Goal: Use online tool/utility: Utilize a website feature to perform a specific function

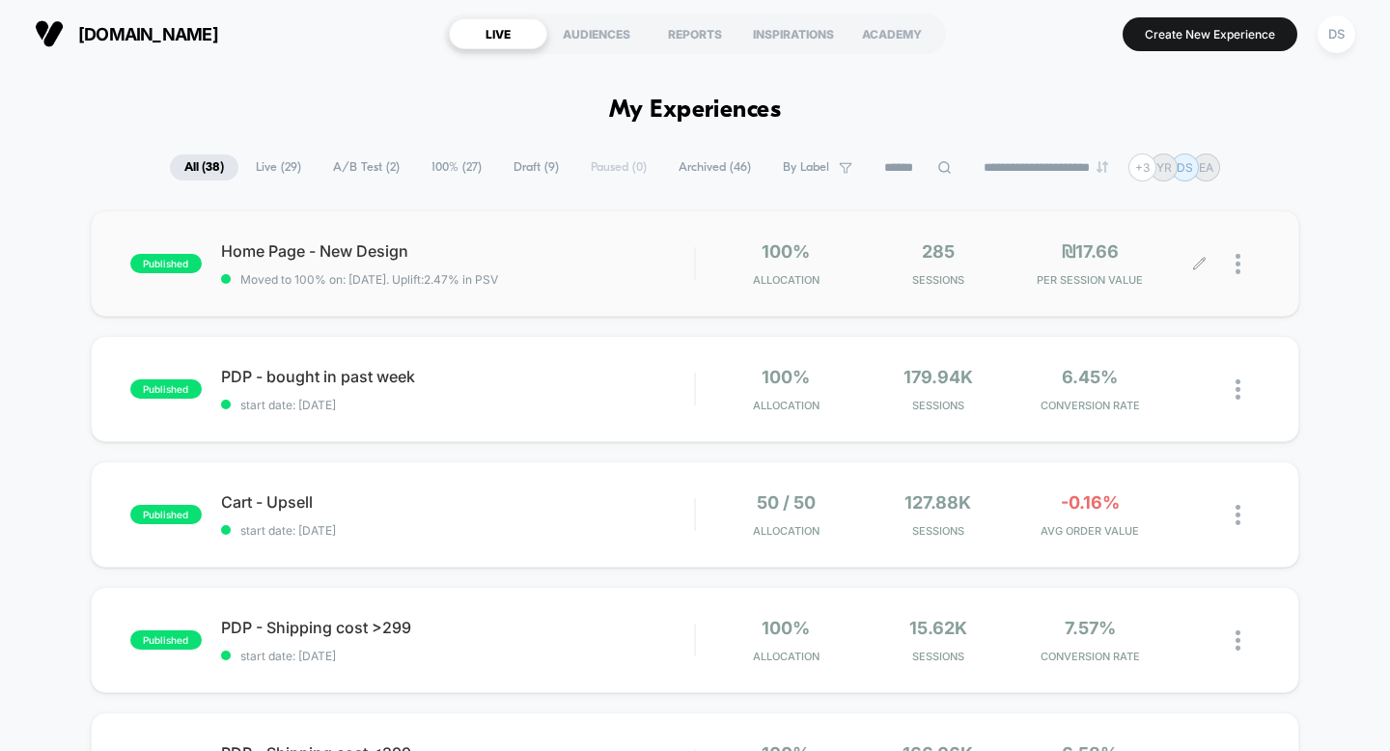
click at [1192, 260] on icon at bounding box center [1199, 264] width 14 height 14
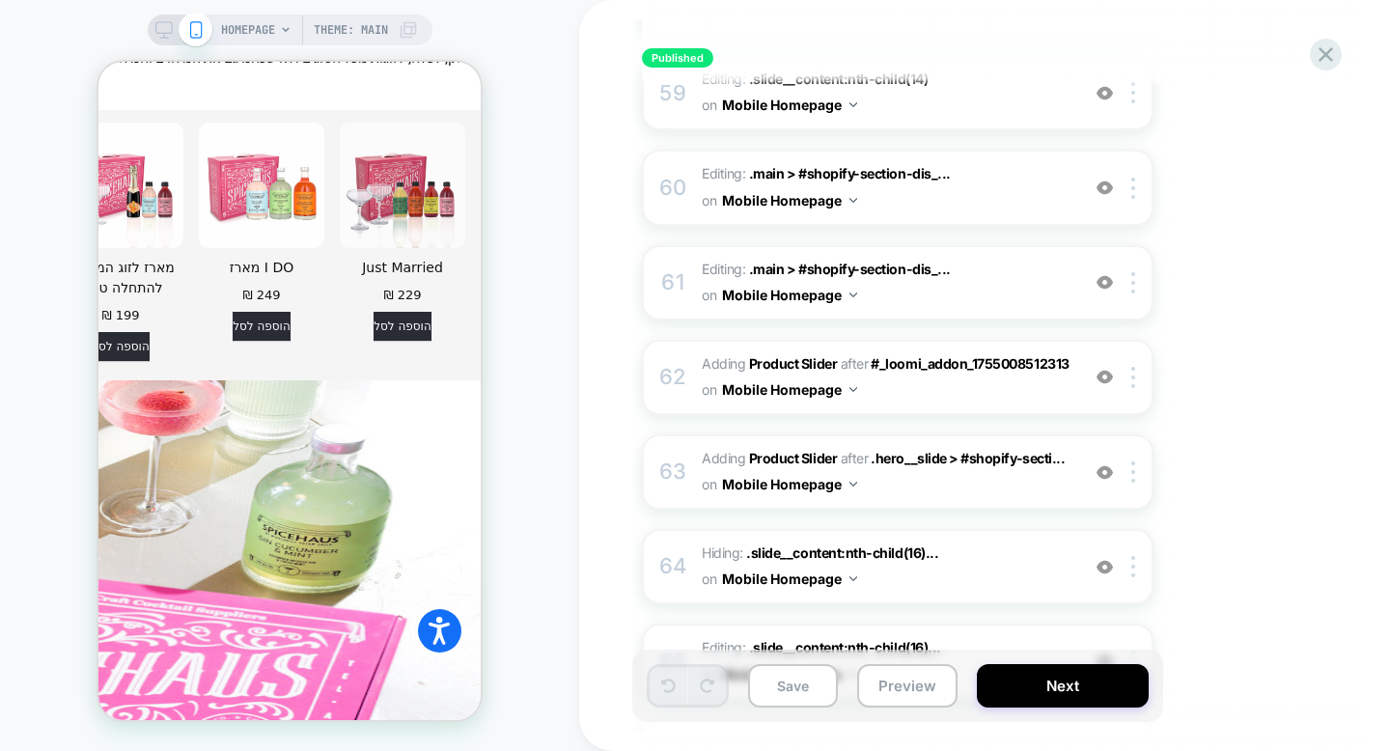
scroll to position [5639, 0]
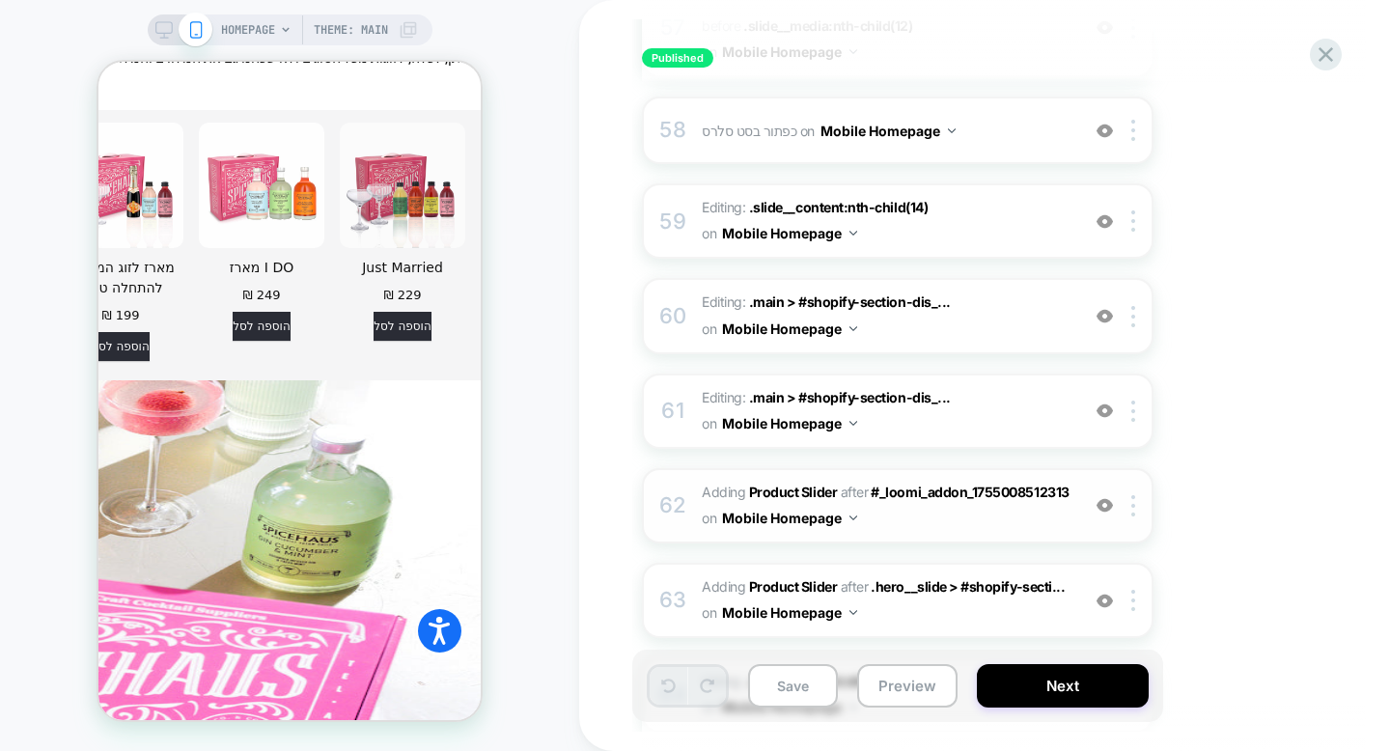
click at [681, 487] on div "62" at bounding box center [672, 506] width 19 height 39
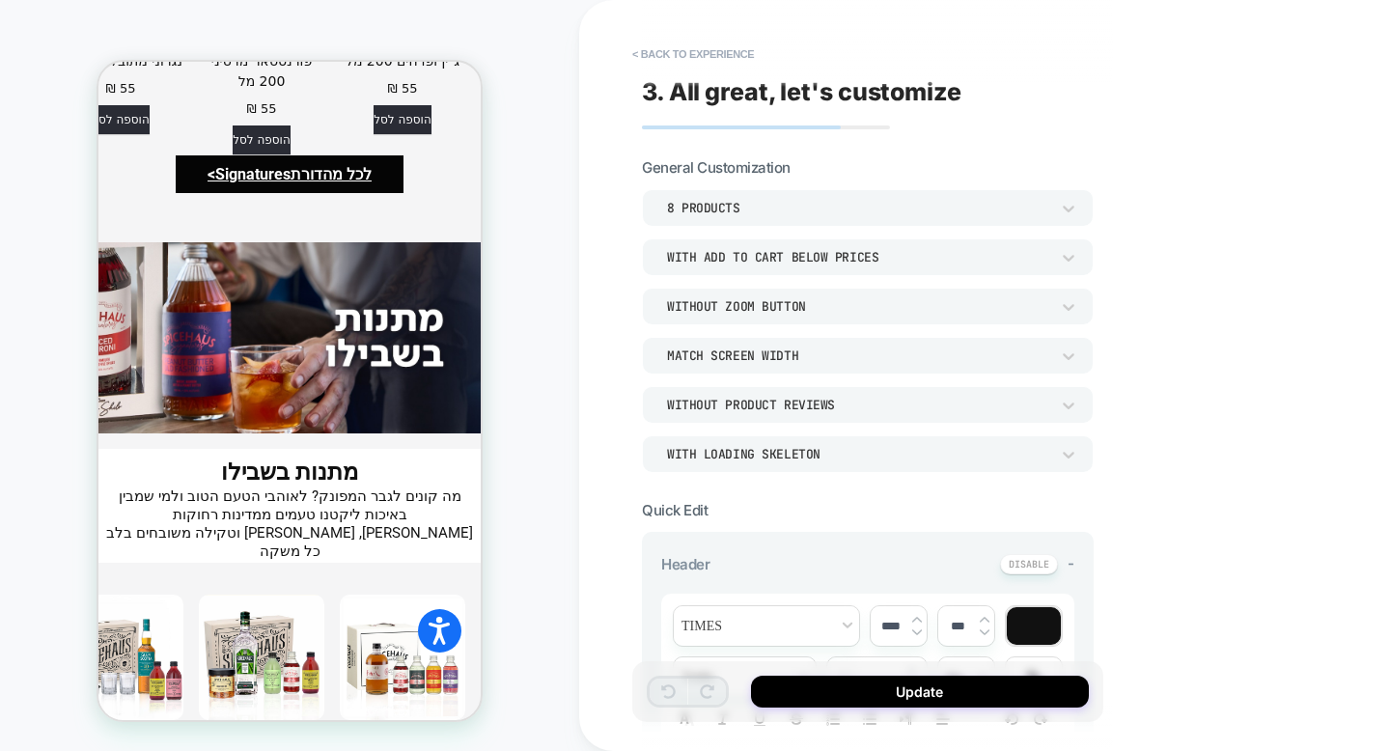
scroll to position [5949, 0]
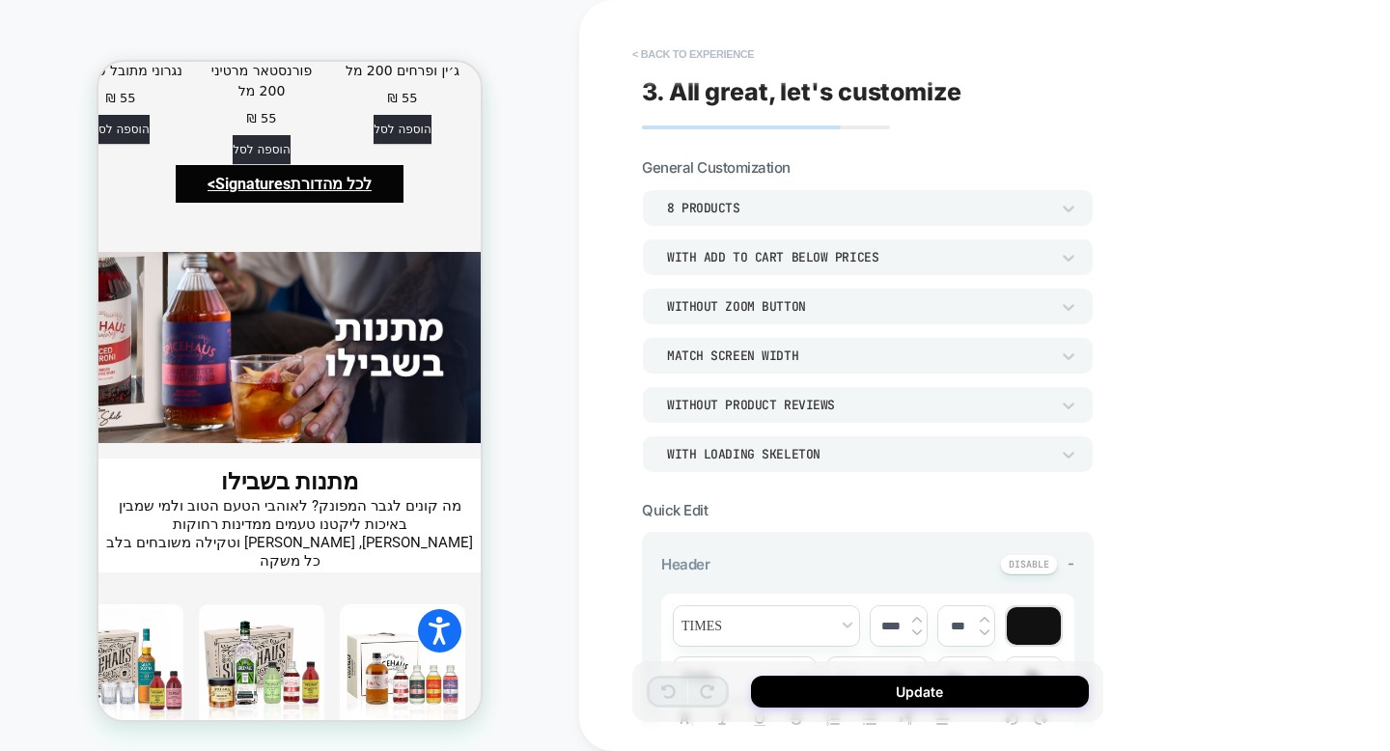
click at [664, 57] on button "< Back to experience" at bounding box center [693, 54] width 141 height 31
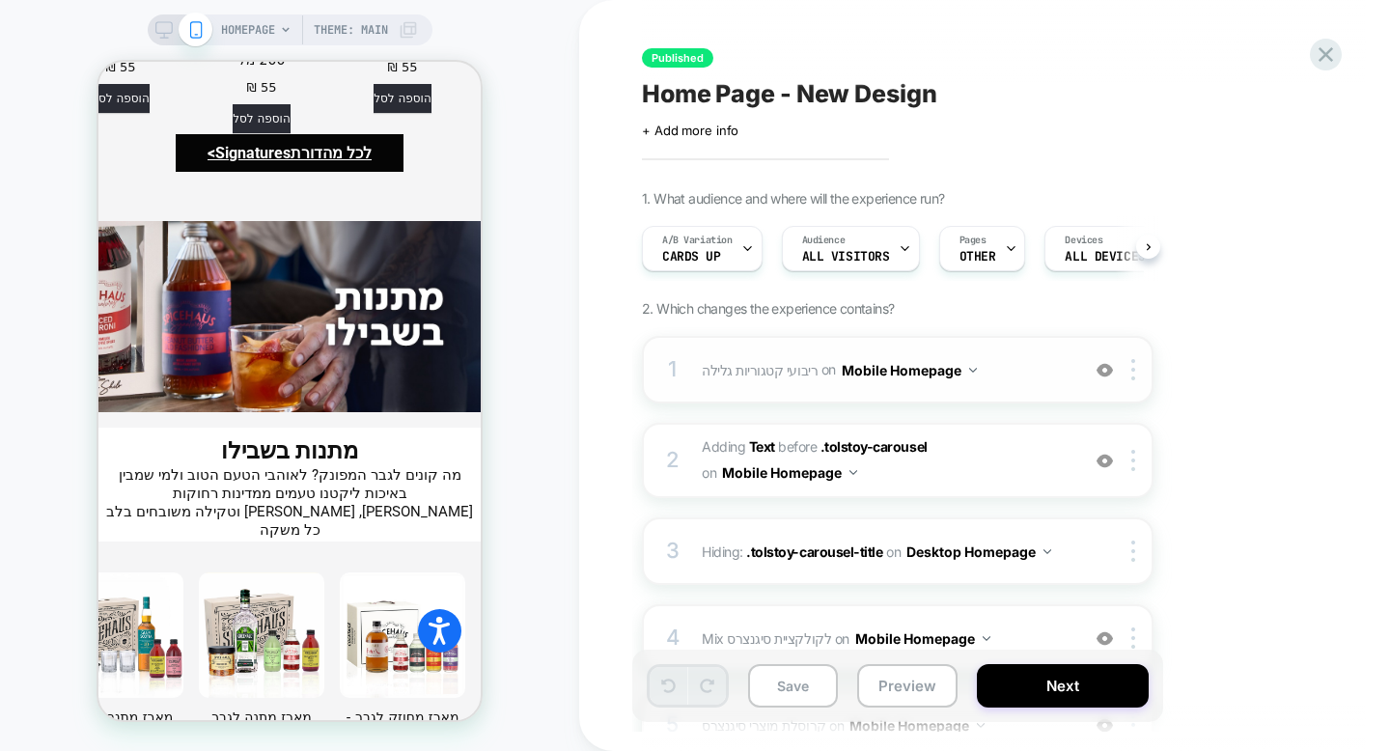
scroll to position [0, 1]
click at [715, 357] on span "ריבועי קטגוריות גלילה Adding Scrollable AFTER #shopify-section-dis-header on Mo…" at bounding box center [886, 370] width 368 height 28
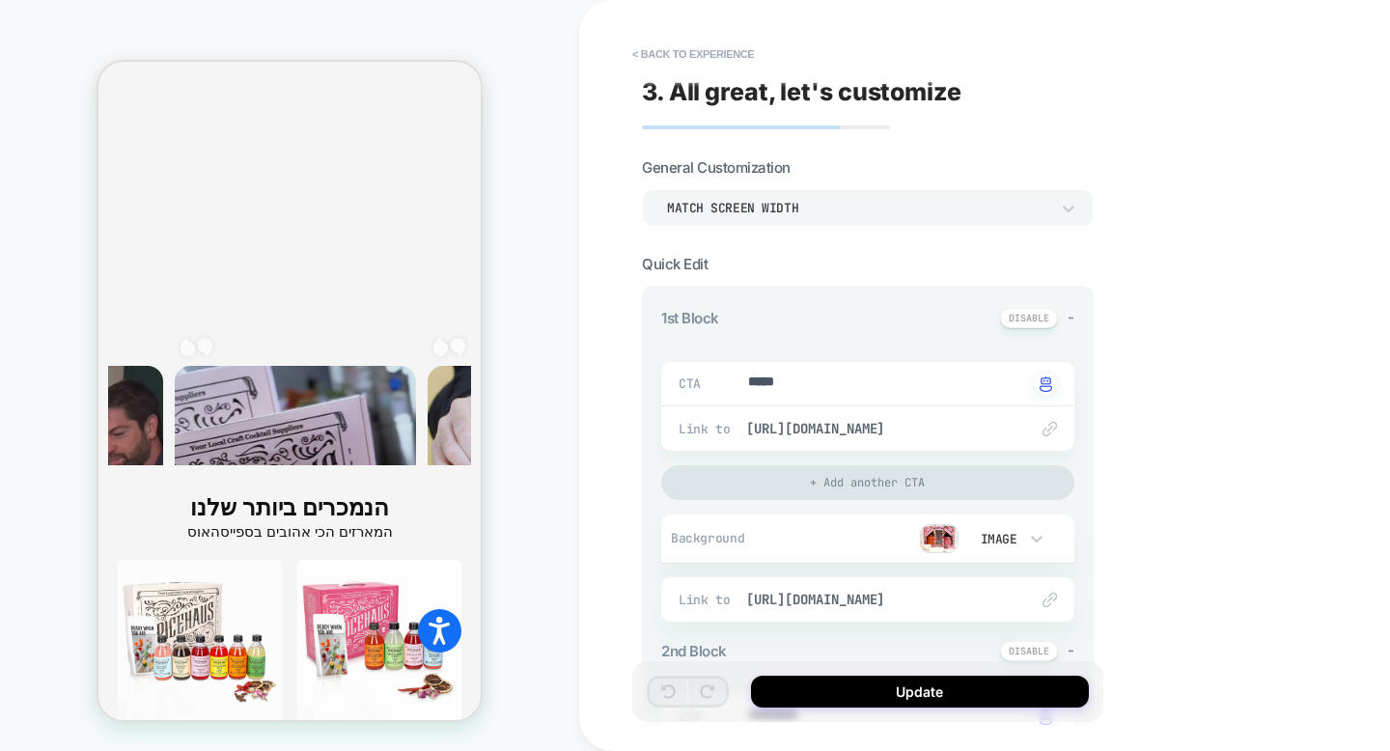
type textarea "*"
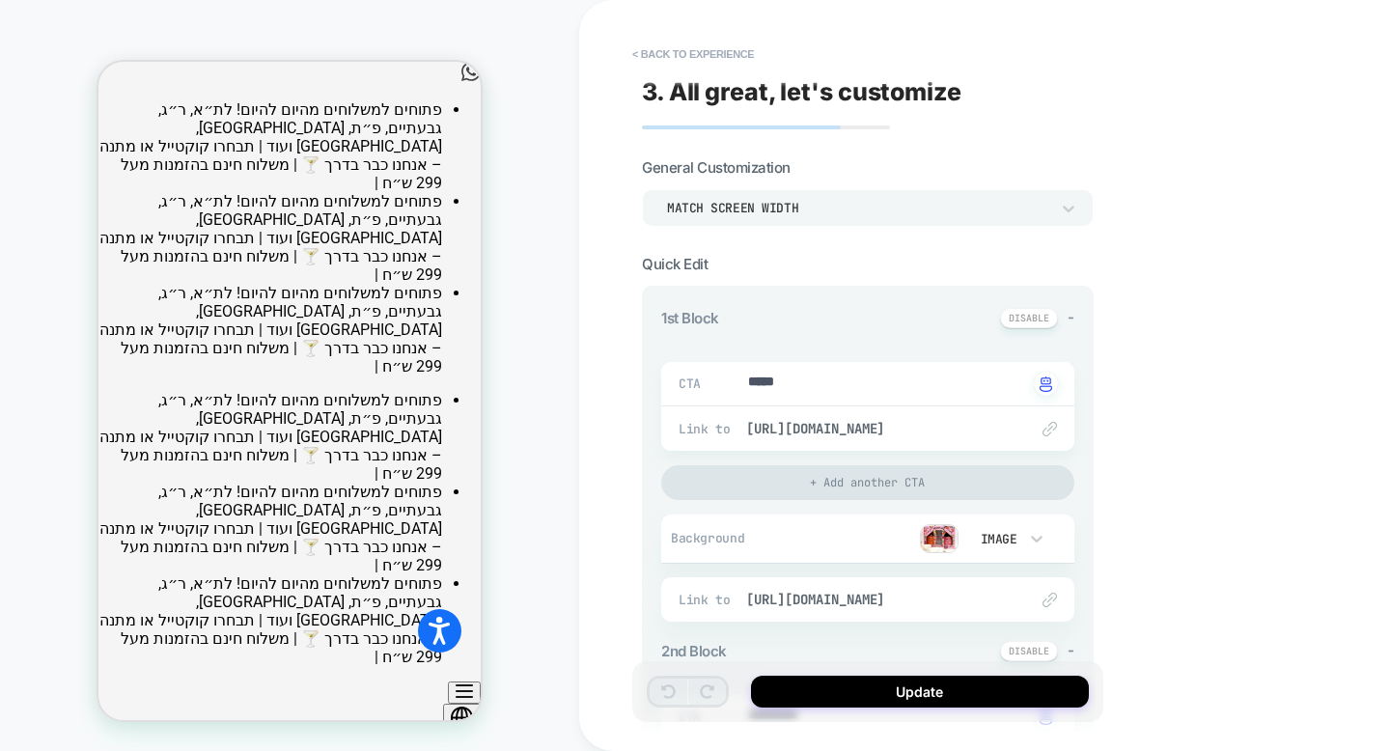
scroll to position [0, 0]
click at [660, 55] on button "< Back to experience" at bounding box center [693, 54] width 141 height 31
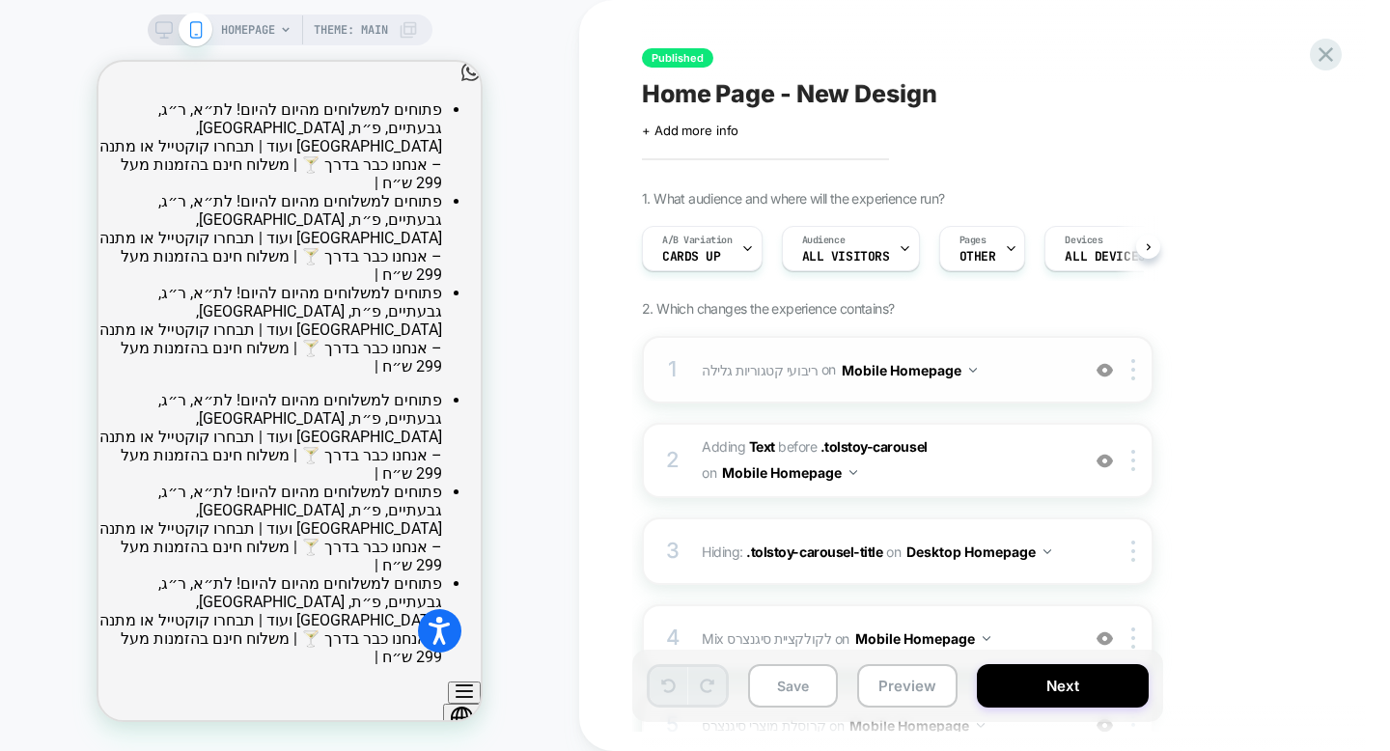
scroll to position [0, 1]
click at [687, 456] on div "2 #_loomi_addon_1737546577395 Adding Text BEFORE .tolstoy-carousel .tolstoy-car…" at bounding box center [898, 460] width 512 height 75
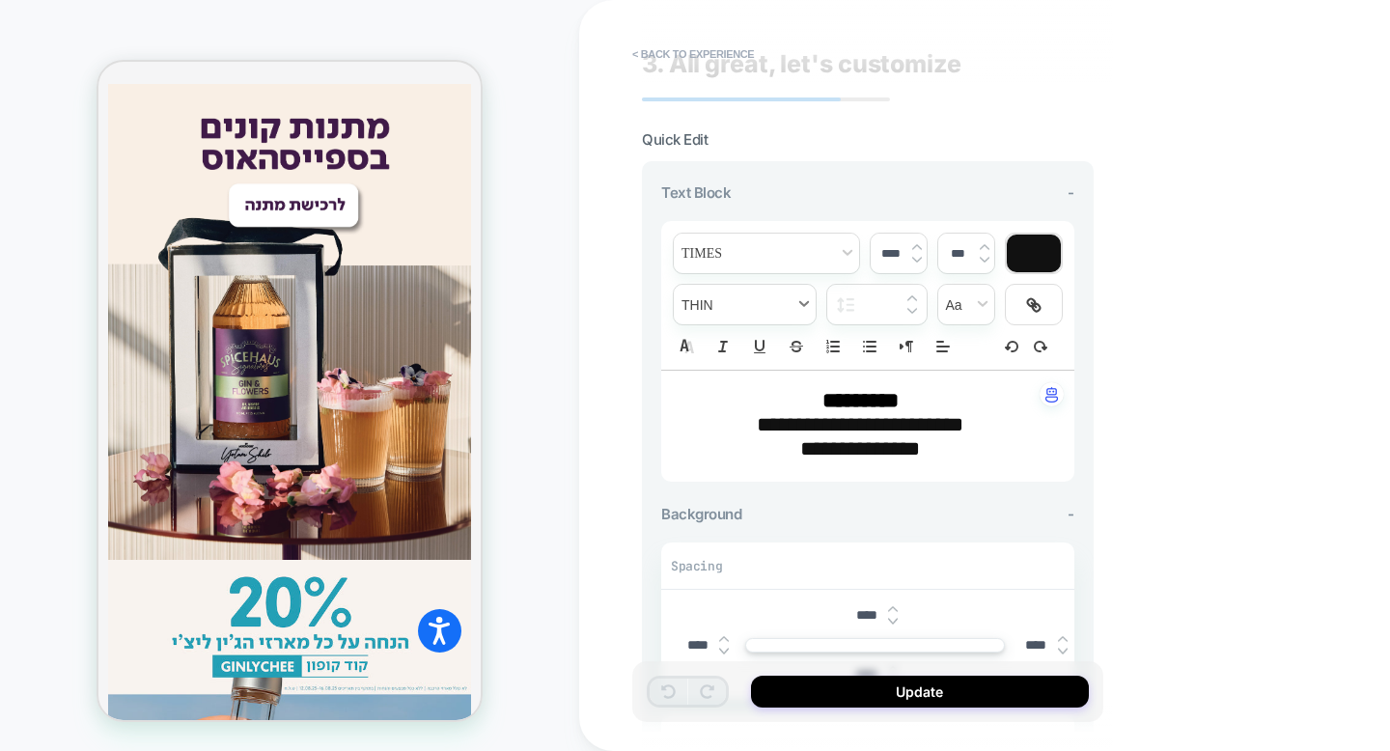
scroll to position [0, 0]
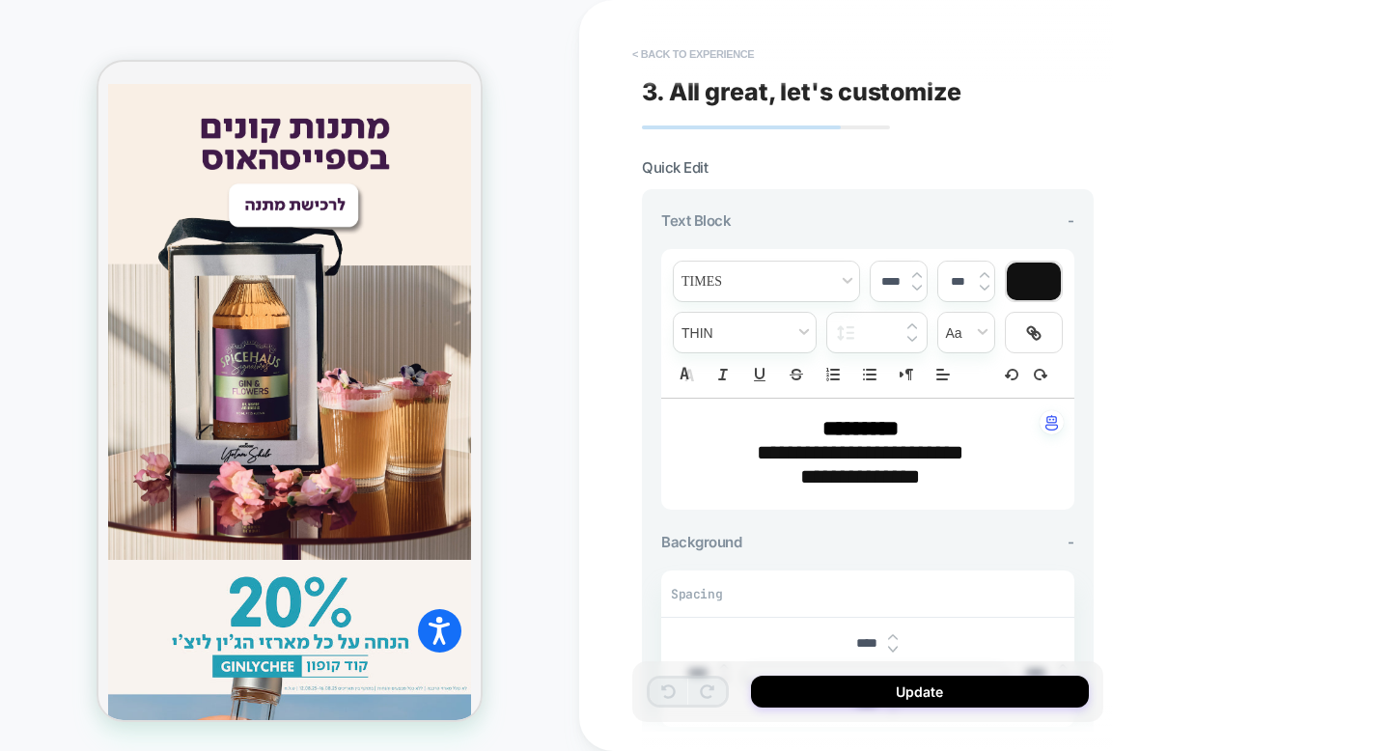
click at [730, 46] on button "< Back to experience" at bounding box center [693, 54] width 141 height 31
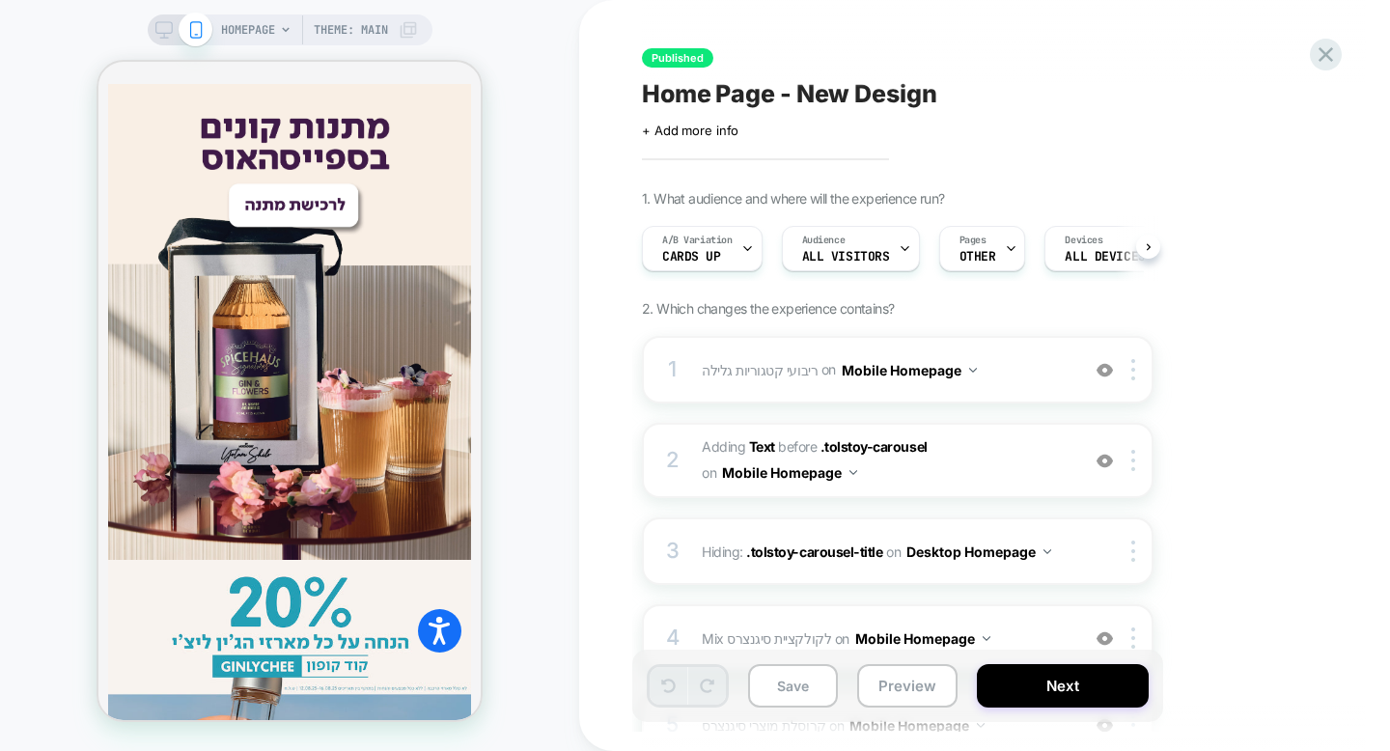
scroll to position [0, 1]
click at [722, 460] on div "on Mobile Homepage" at bounding box center [779, 473] width 155 height 28
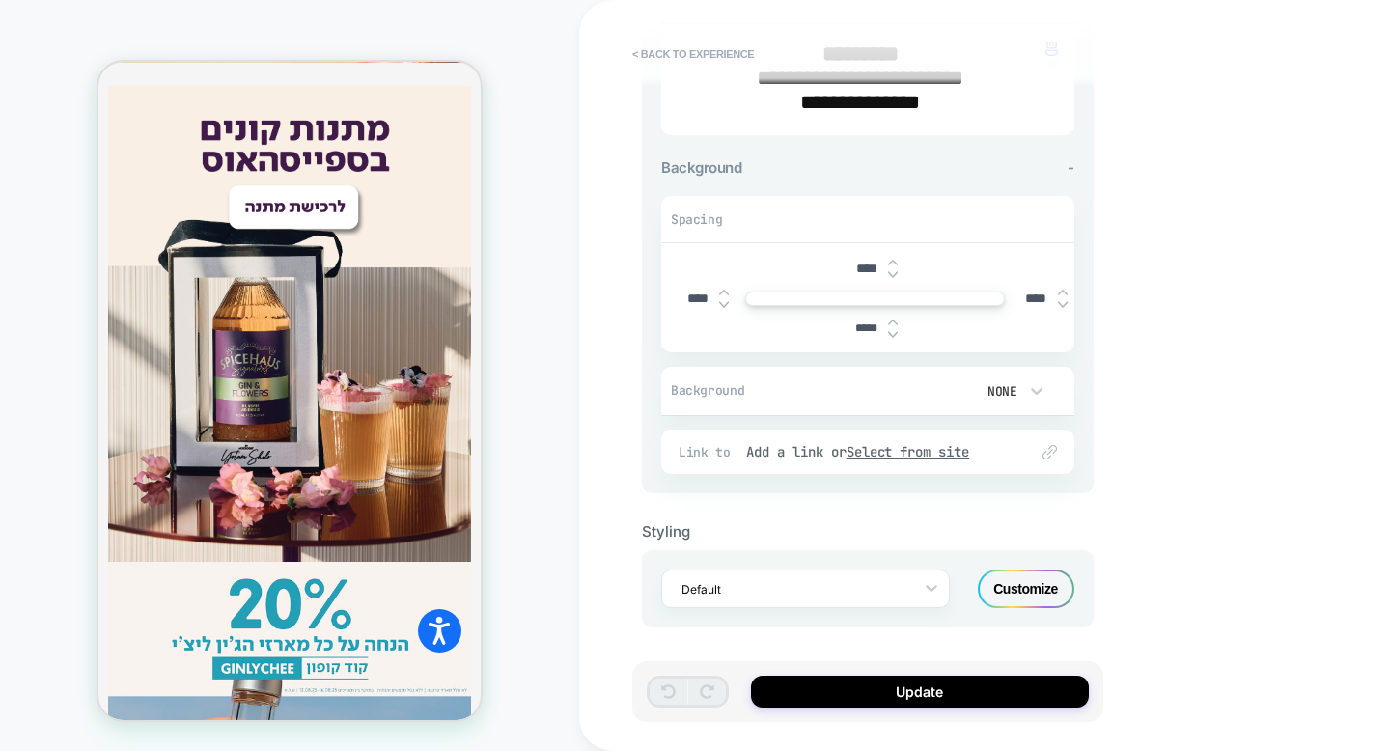
scroll to position [1552, 0]
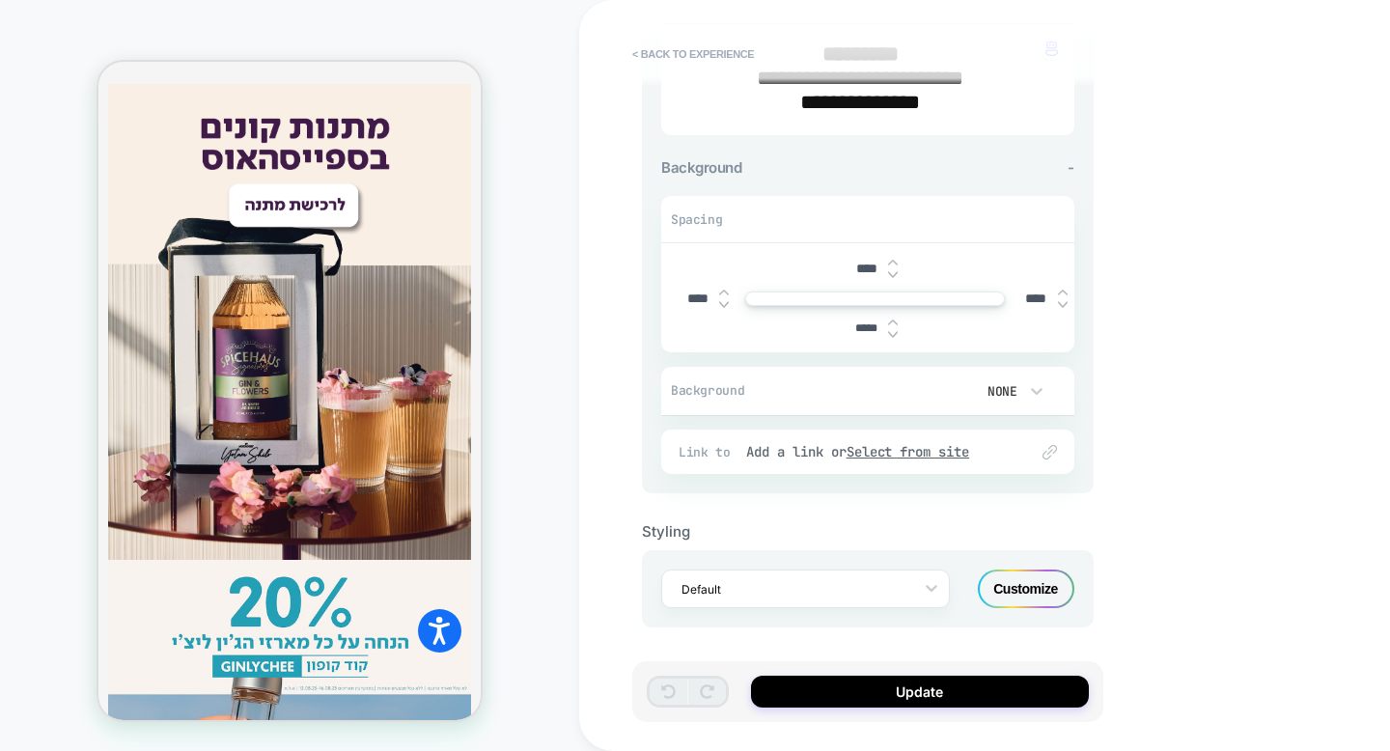
click at [1029, 581] on div "Customize" at bounding box center [1026, 589] width 97 height 39
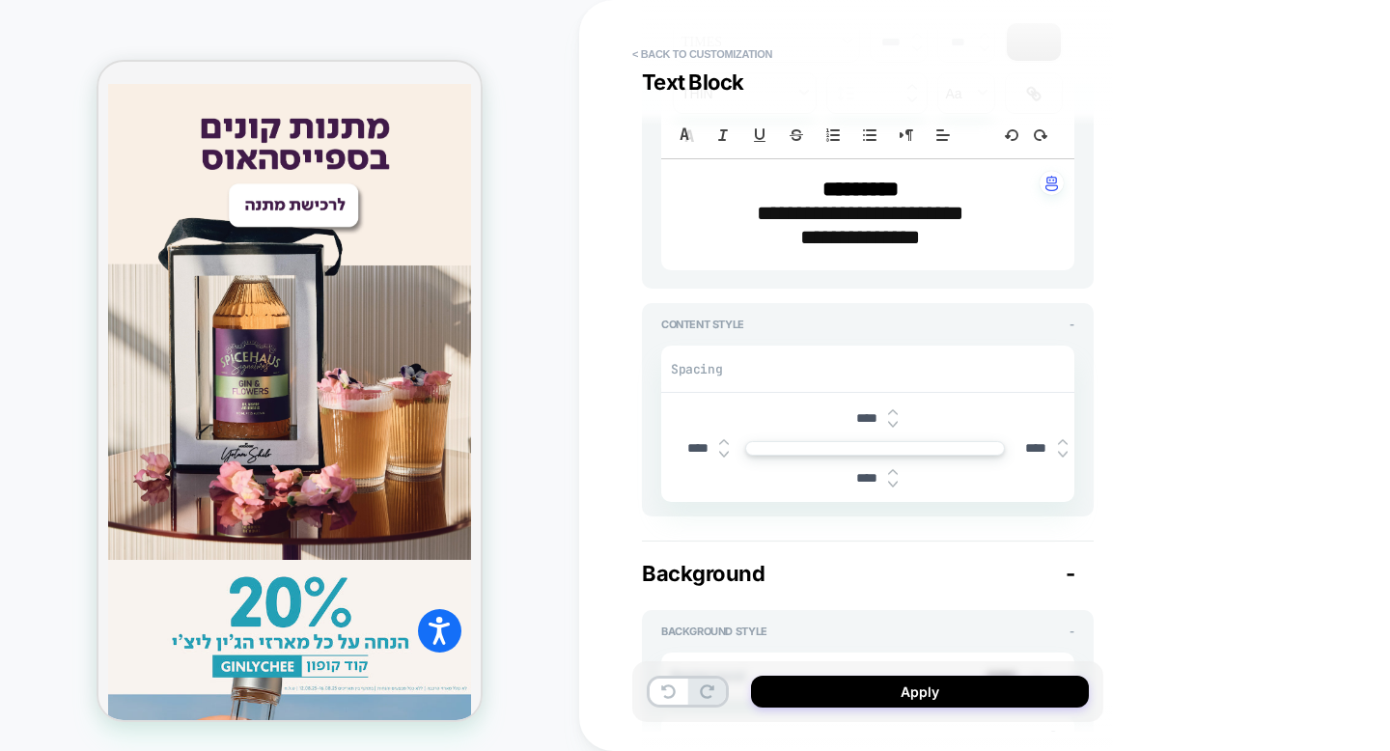
scroll to position [0, 0]
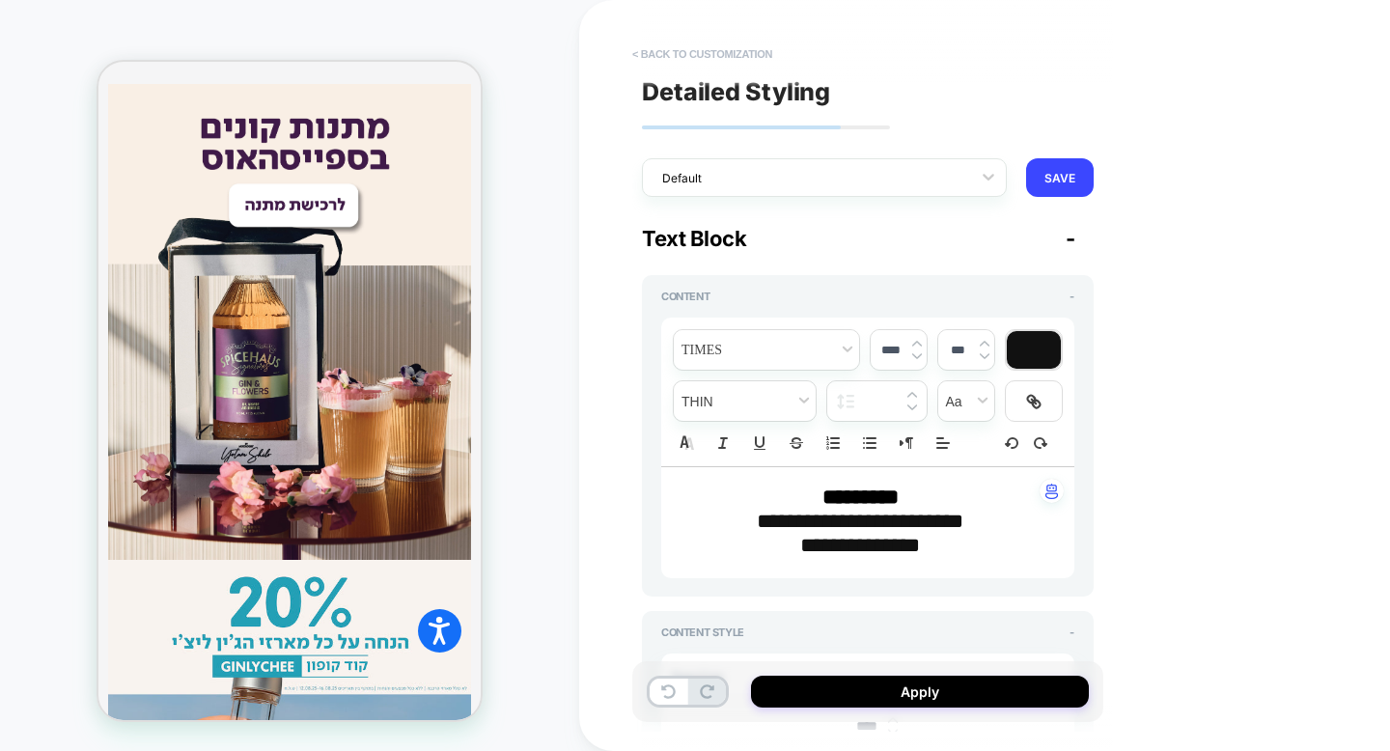
click at [724, 50] on button "< Back to customization" at bounding box center [702, 54] width 159 height 31
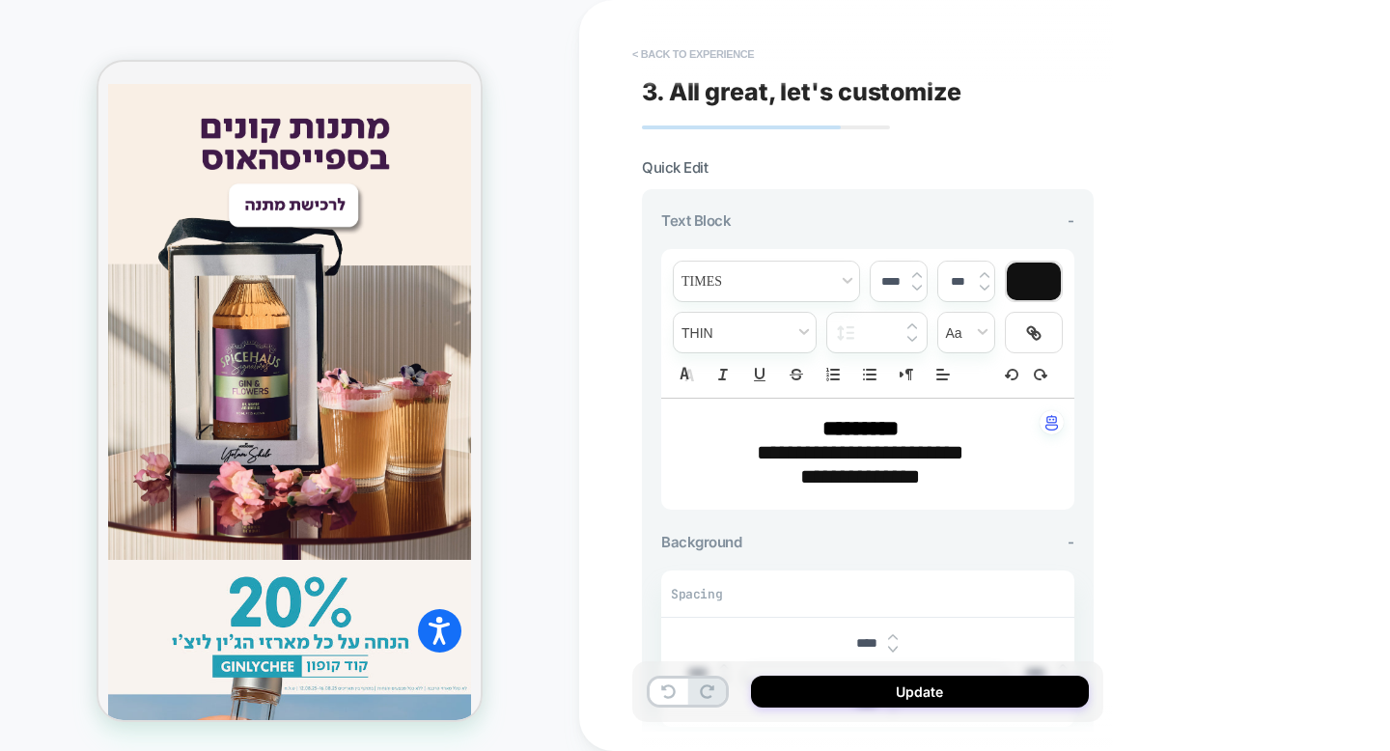
click at [715, 48] on button "< Back to experience" at bounding box center [693, 54] width 141 height 31
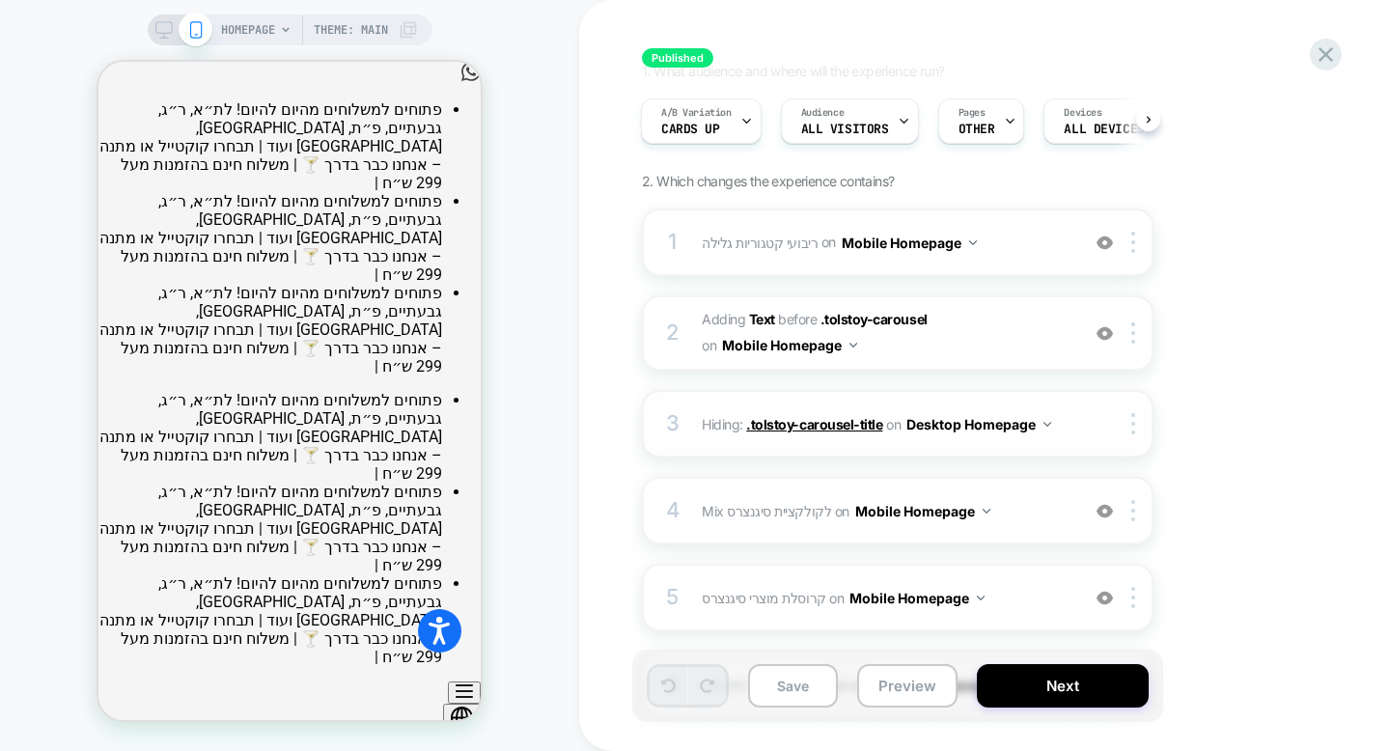
scroll to position [390, 0]
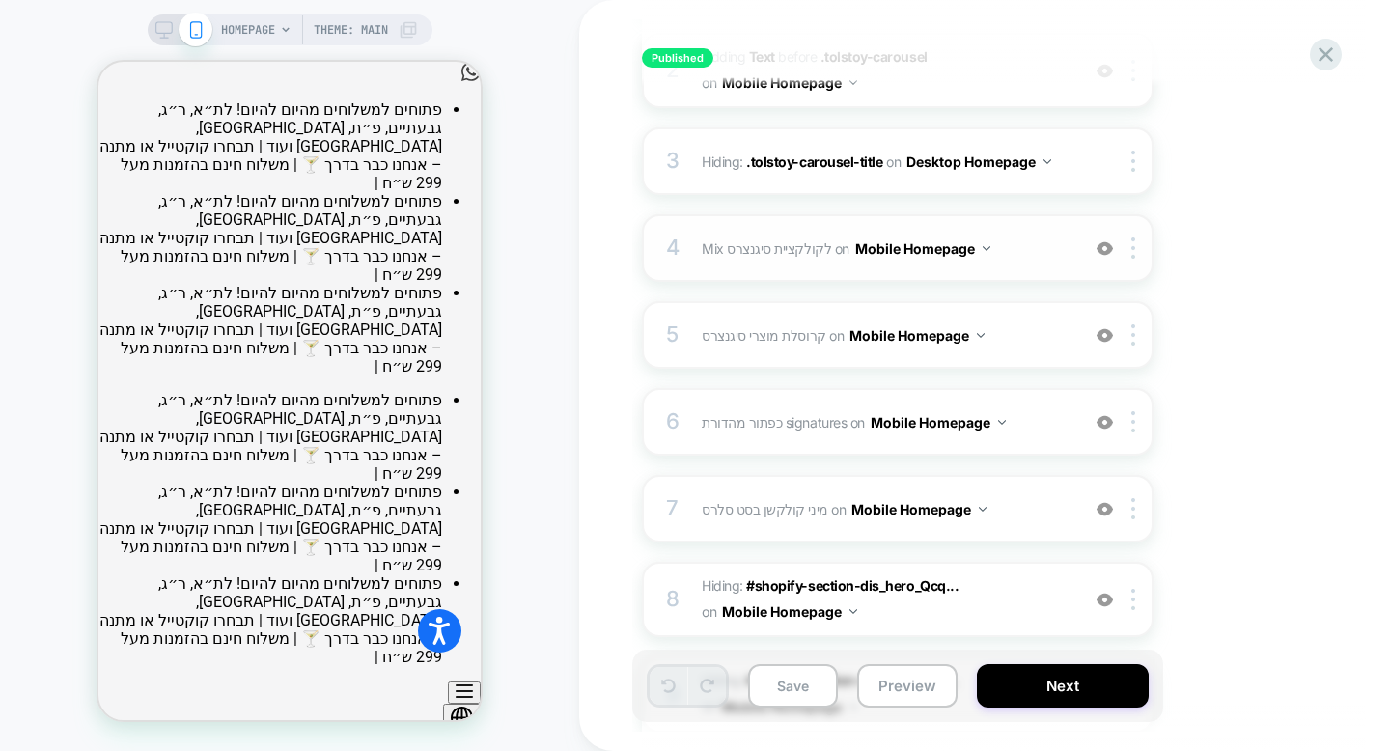
click at [770, 265] on div "4 Mix לקולקציית סיגנצרס Adding Mix AFTER #_loomi_addon_[PHONE_NUMBER] on Mobile…" at bounding box center [898, 248] width 512 height 68
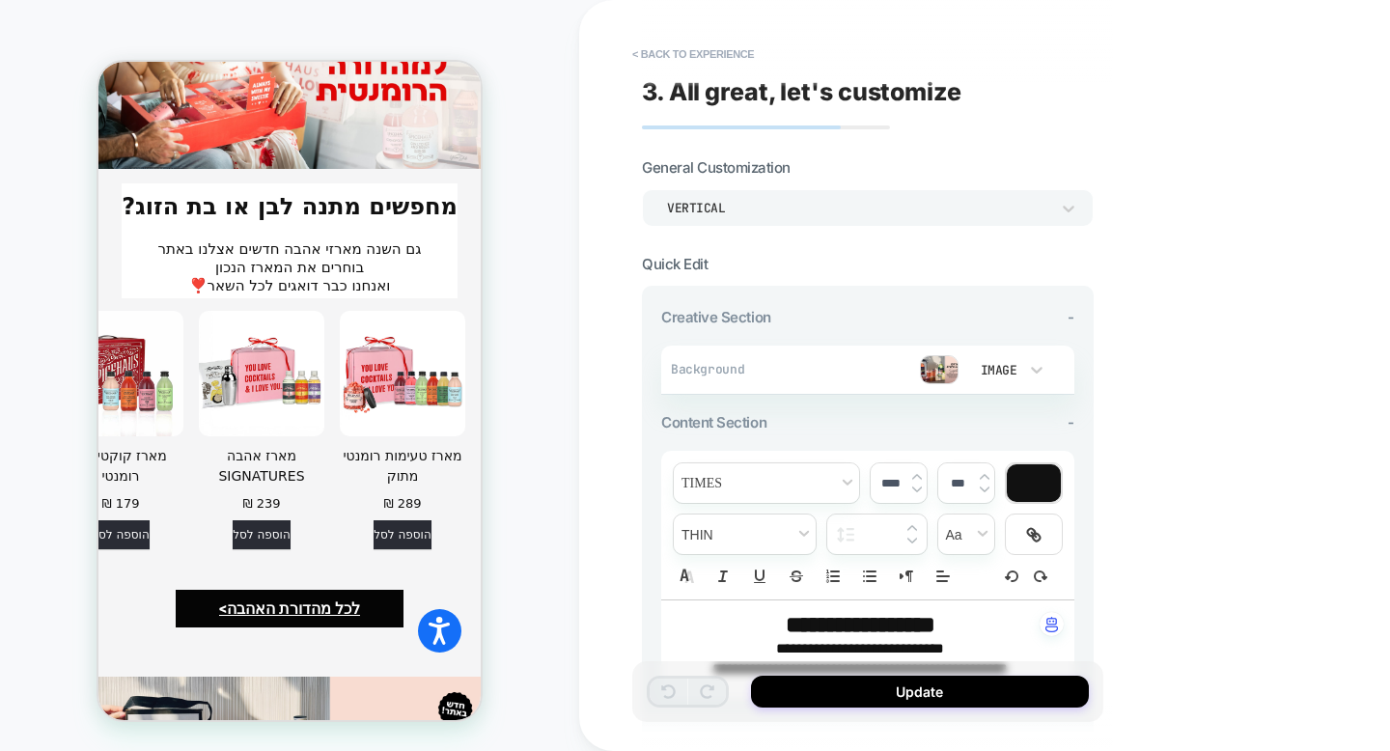
scroll to position [5388, 0]
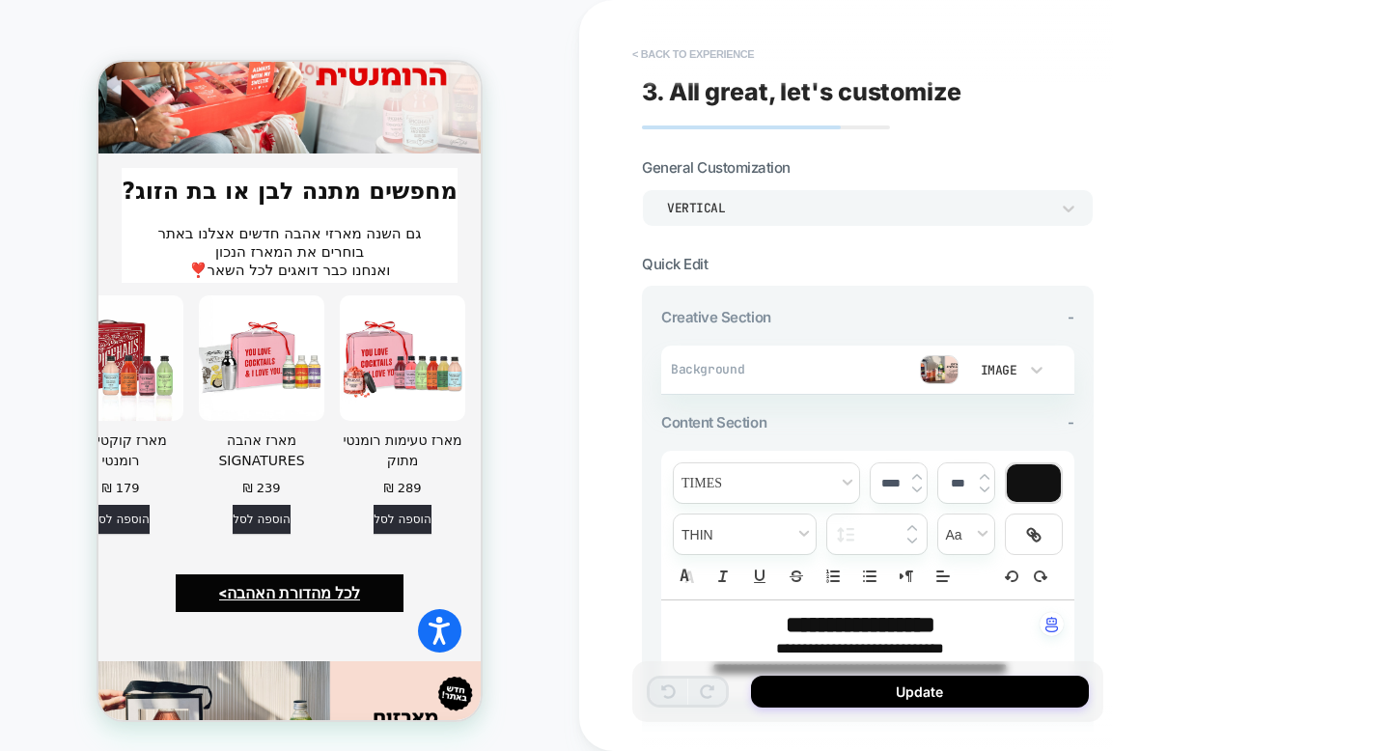
click at [697, 63] on button "< Back to experience" at bounding box center [693, 54] width 141 height 31
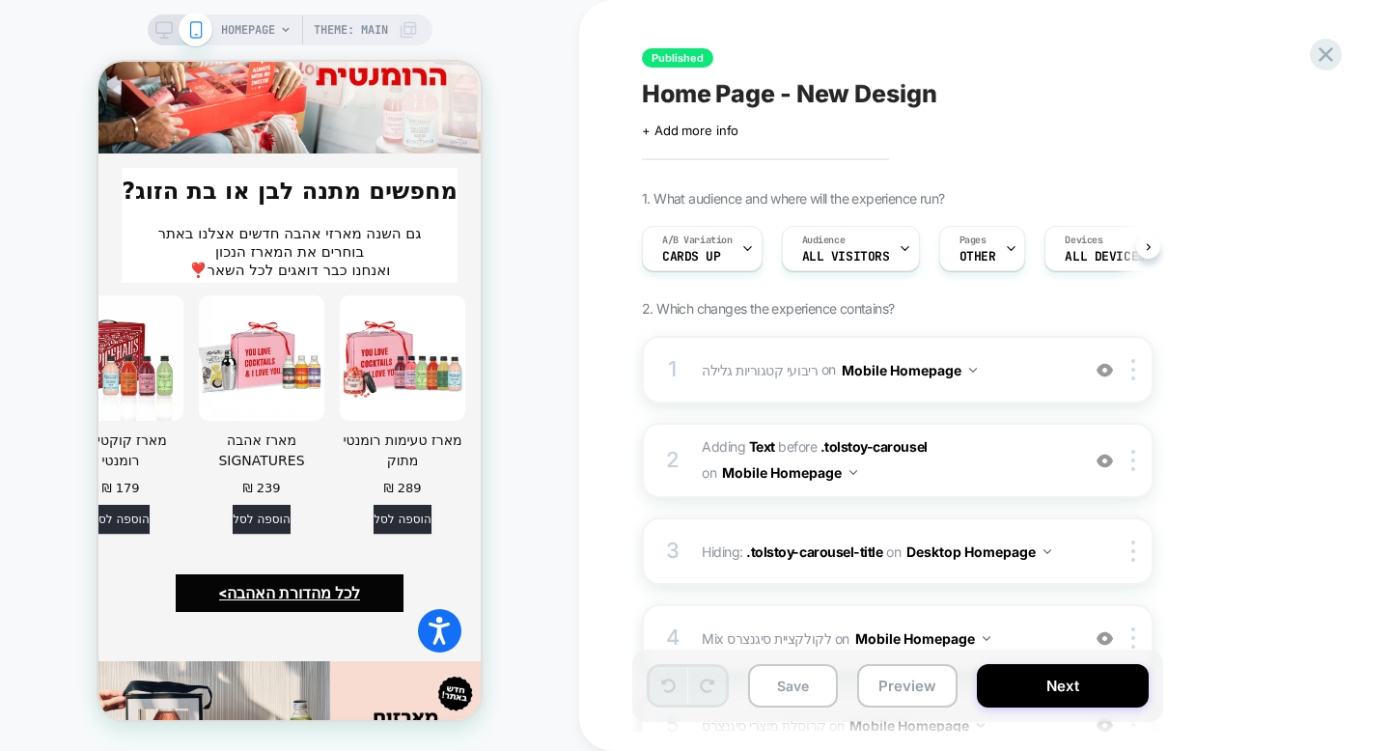
scroll to position [0, 1]
